Goal: Find contact information: Find contact information

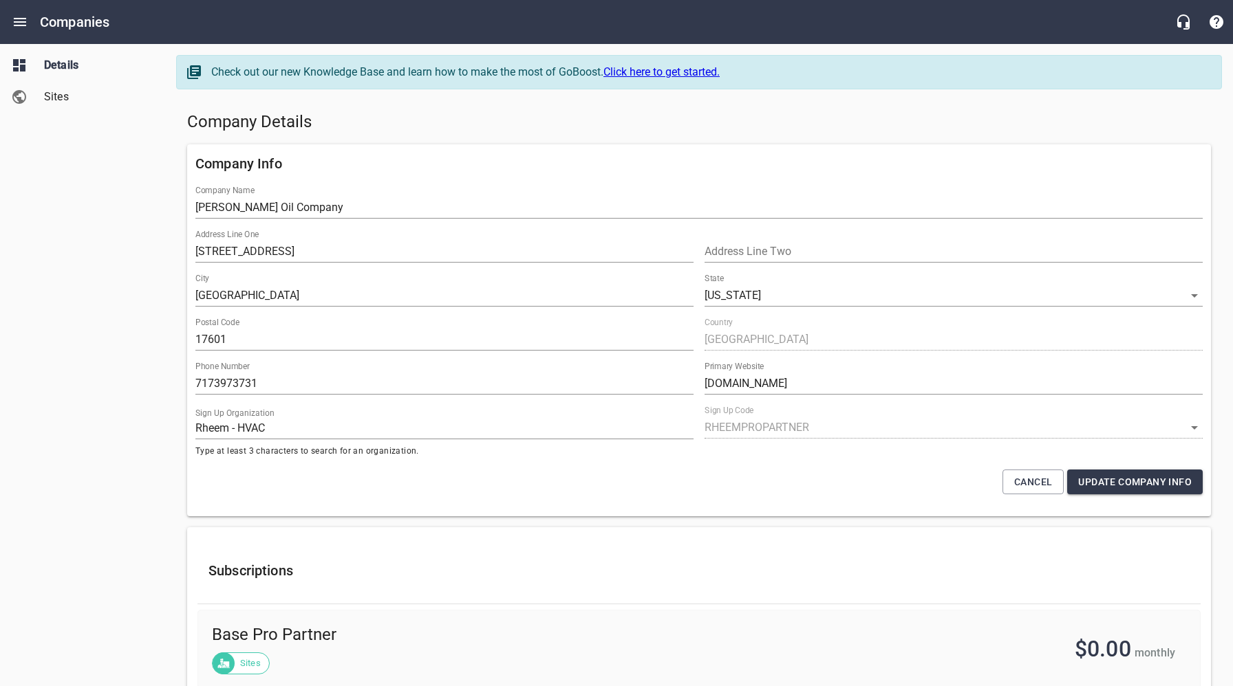
select select "[US_STATE]"
select select "62"
click at [21, 19] on icon "Open drawer" at bounding box center [20, 22] width 17 height 17
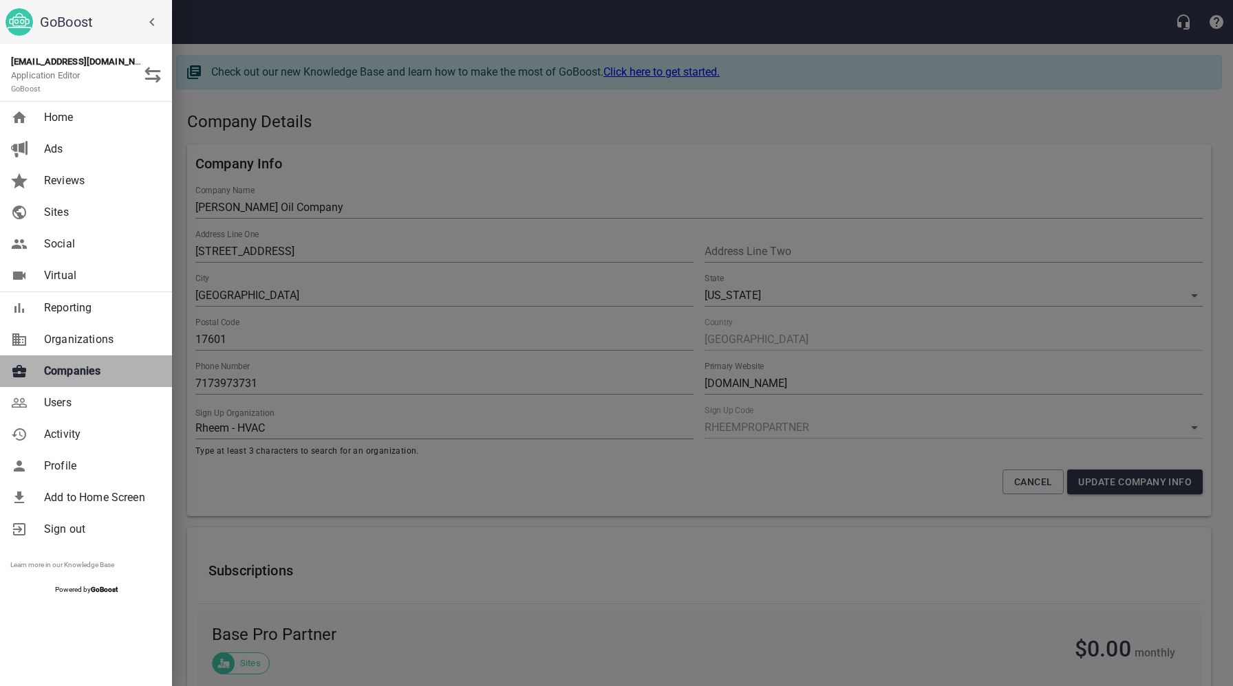
click at [88, 373] on span "Companies" at bounding box center [99, 371] width 111 height 17
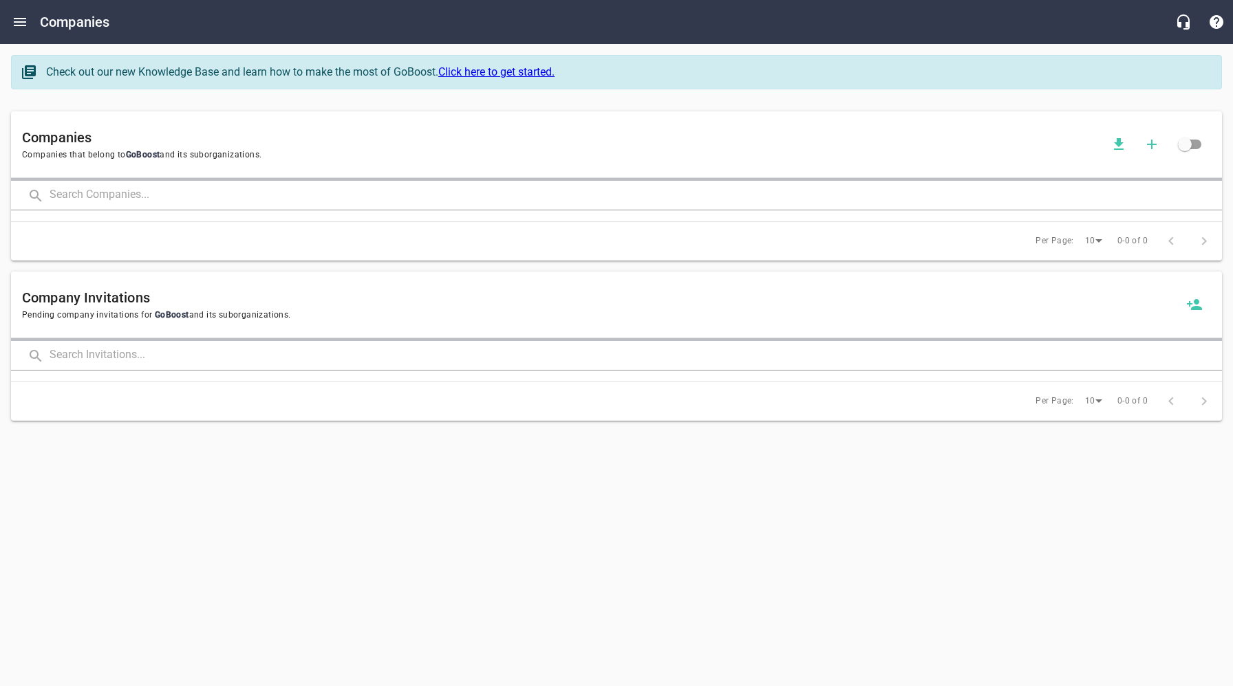
click at [303, 199] on input "text" at bounding box center [636, 196] width 1172 height 30
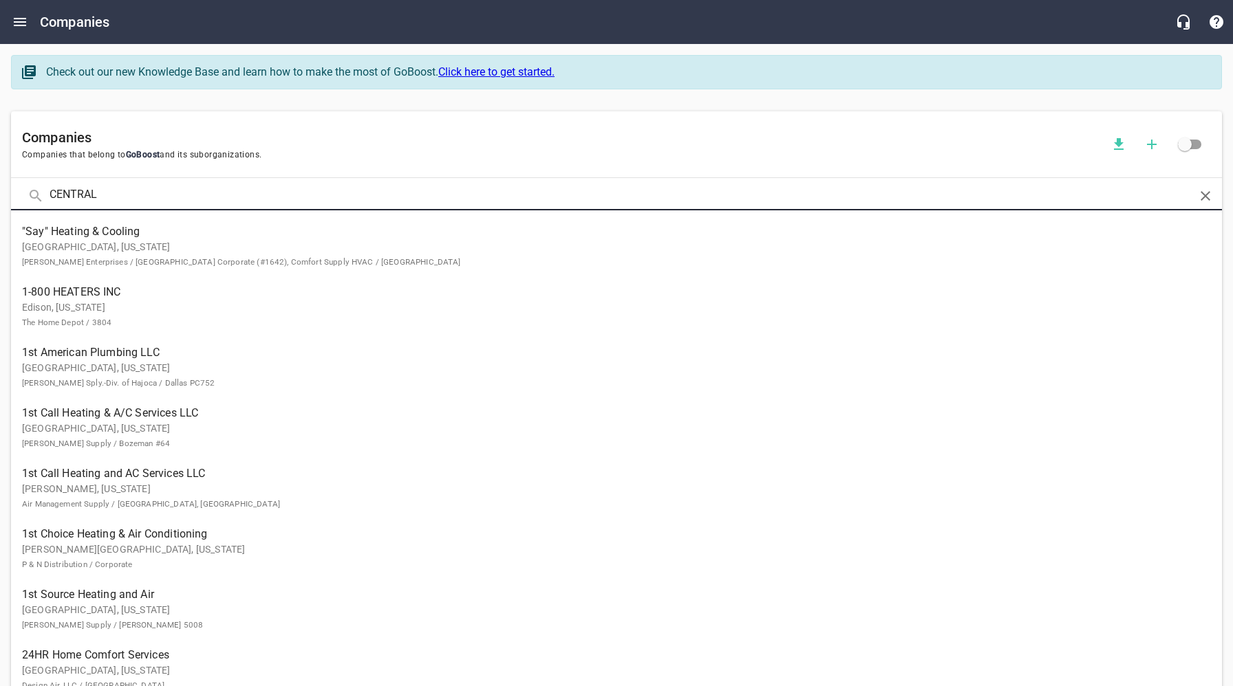
click button at bounding box center [0, 0] width 0 height 0
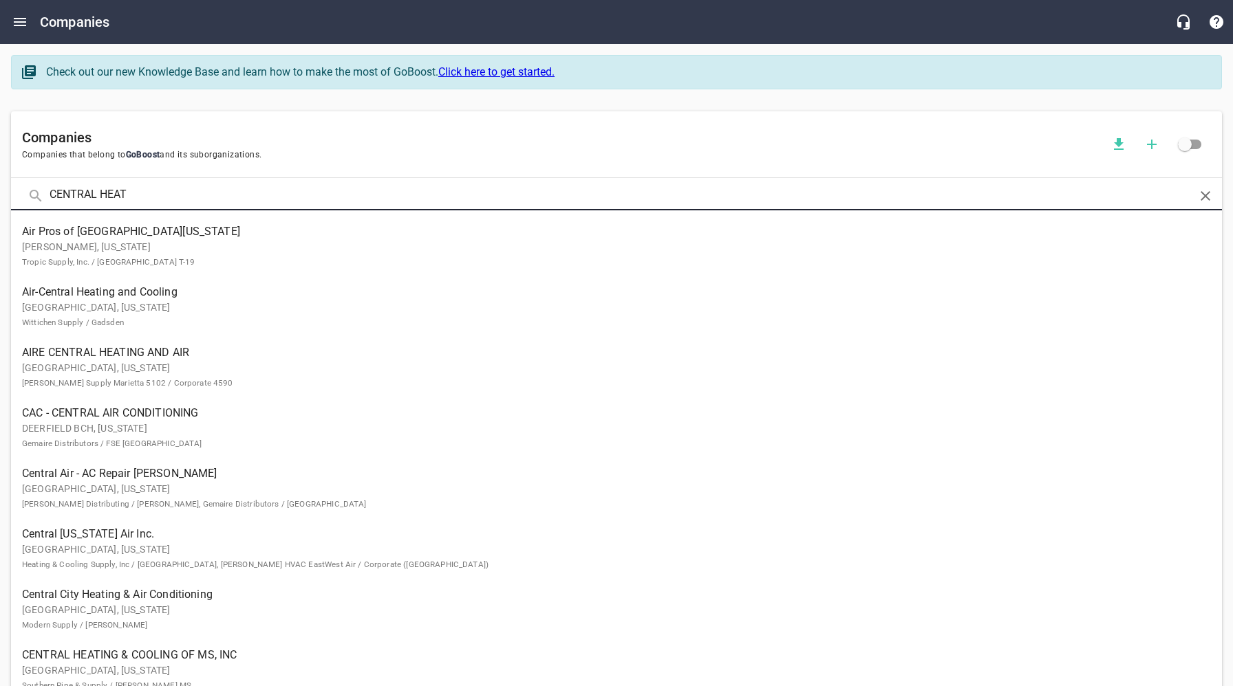
type input "CENTRAL HEAT"
click button at bounding box center [0, 0] width 0 height 0
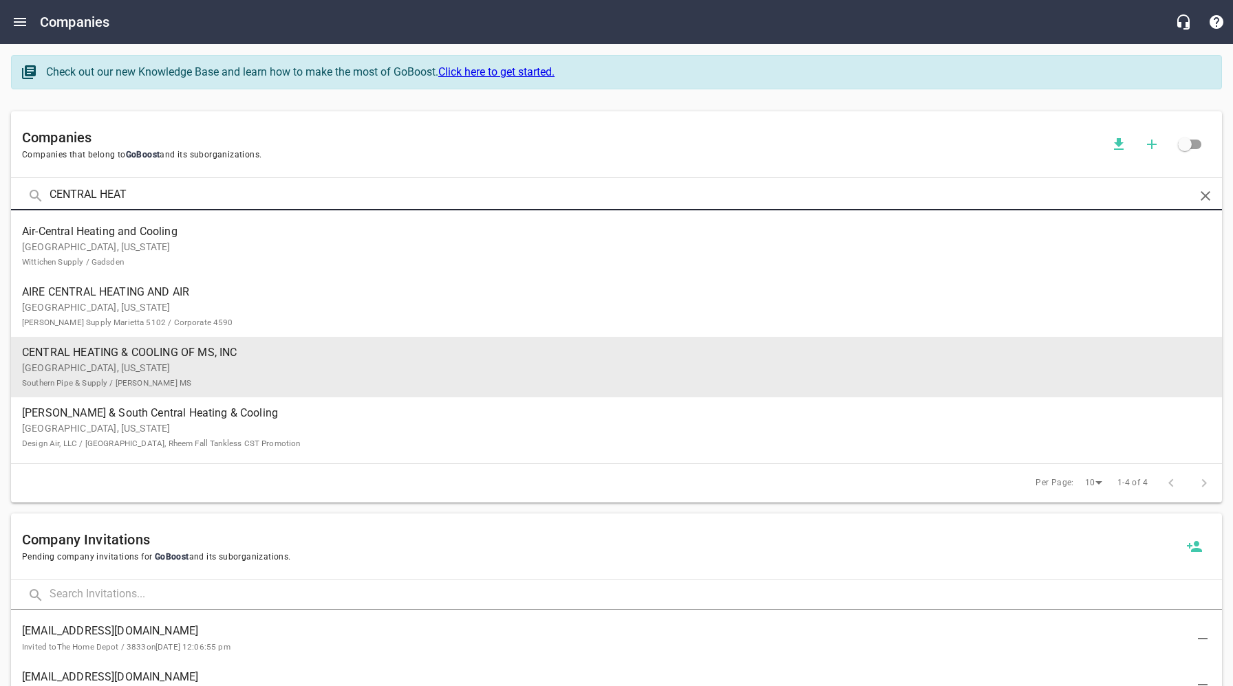
click at [169, 368] on p "[GEOGRAPHIC_DATA], [US_STATE] Southern Pipe & Supply / [PERSON_NAME] MS" at bounding box center [605, 375] width 1167 height 29
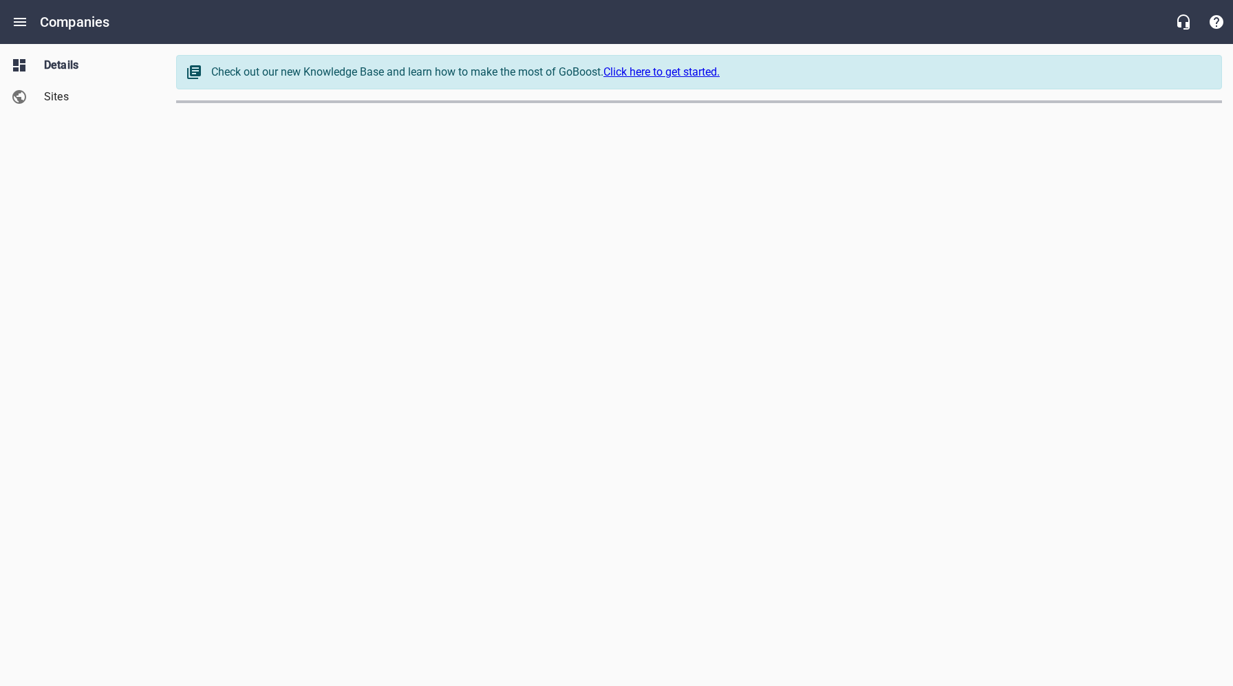
select select "[US_STATE]"
select select "62"
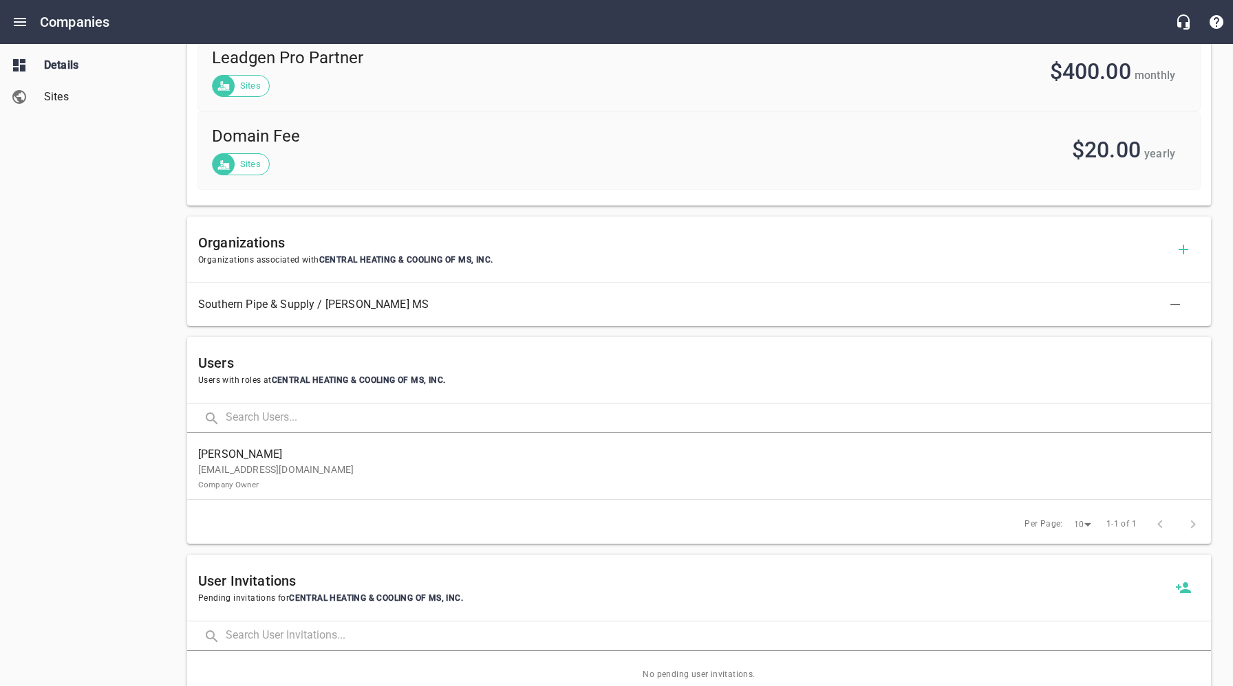
scroll to position [678, 0]
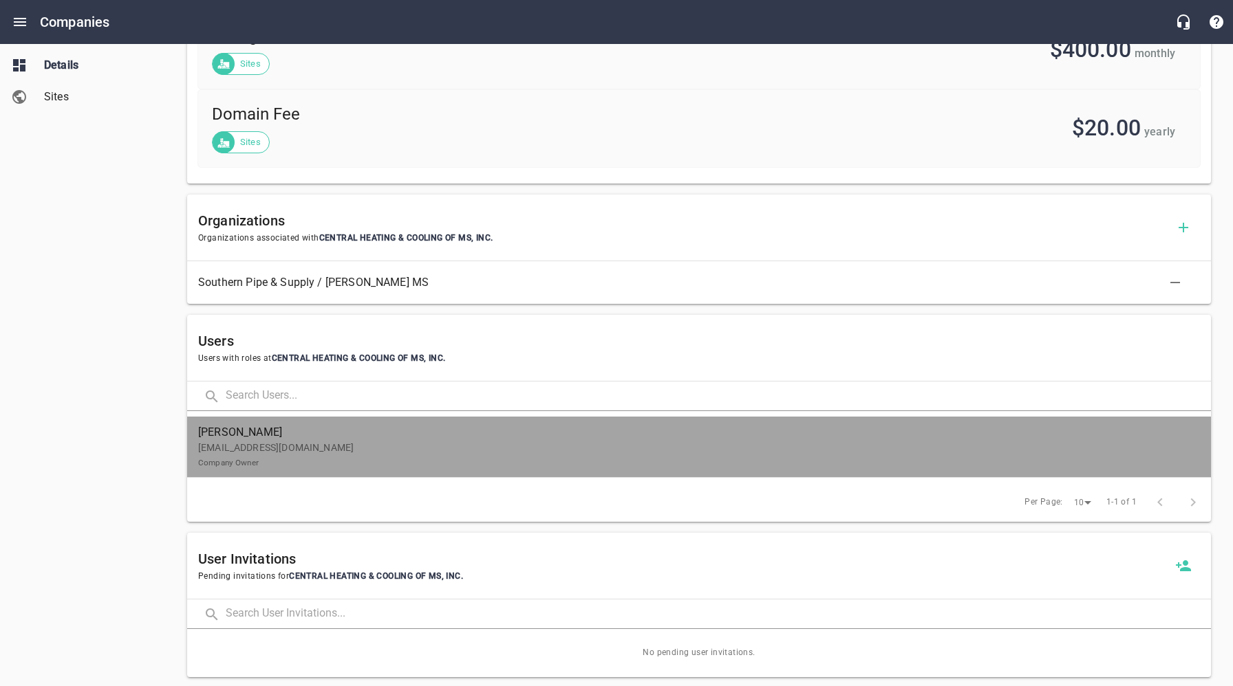
drag, startPoint x: 303, startPoint y: 454, endPoint x: 291, endPoint y: 435, distance: 21.9
click at [303, 454] on p "[EMAIL_ADDRESS][DOMAIN_NAME] Company Owner" at bounding box center [693, 455] width 990 height 29
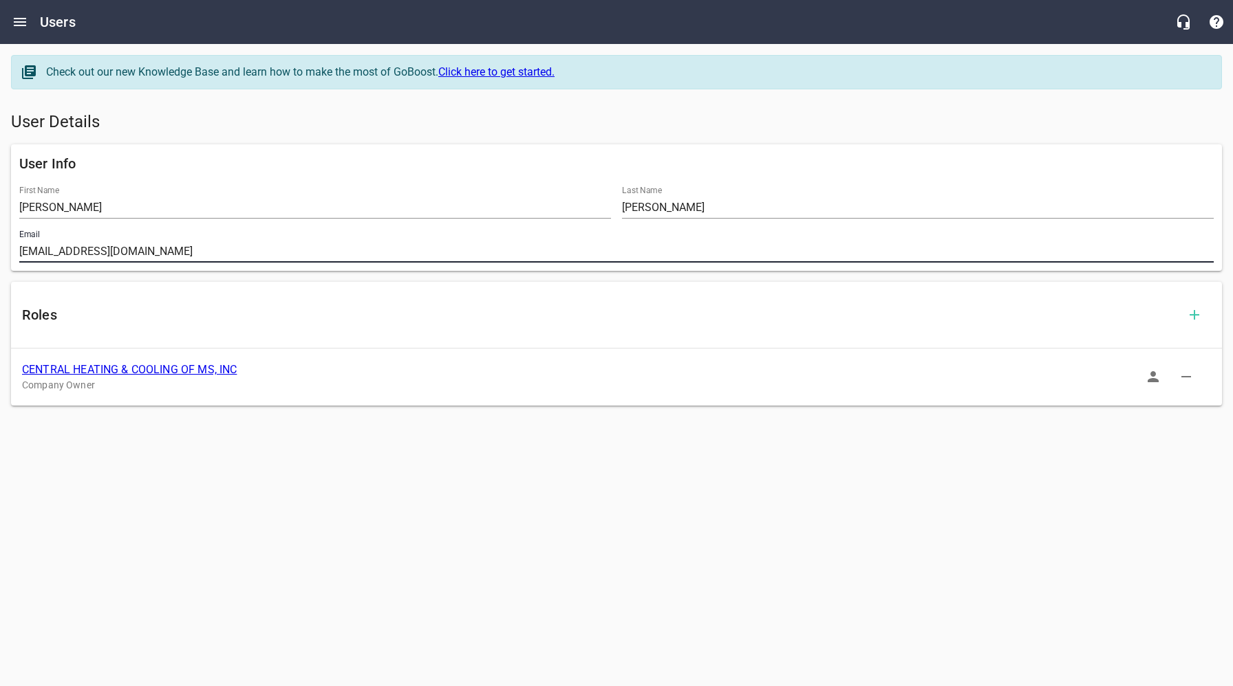
drag, startPoint x: 160, startPoint y: 250, endPoint x: 14, endPoint y: 250, distance: 145.8
click at [14, 250] on div "Email [EMAIL_ADDRESS][DOMAIN_NAME]" at bounding box center [616, 246] width 1205 height 44
